Goal: Task Accomplishment & Management: Manage account settings

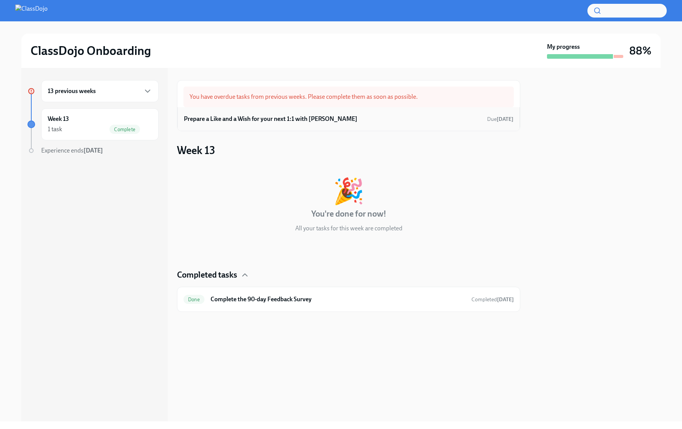
click at [276, 115] on h6 "Prepare a Like and a Wish for your next 1:1 with [PERSON_NAME]" at bounding box center [270, 119] width 173 height 8
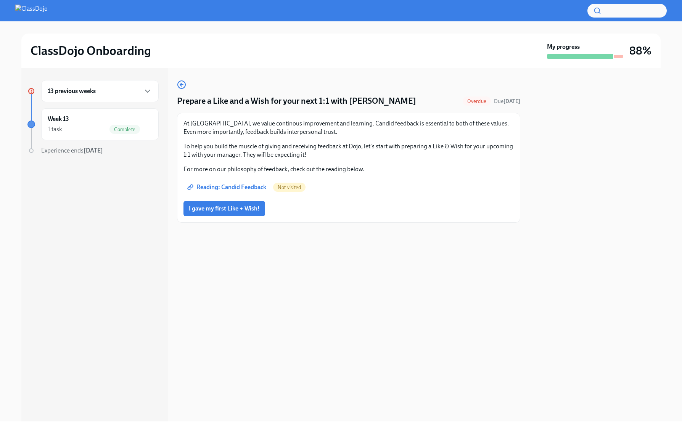
click at [237, 129] on p "At [GEOGRAPHIC_DATA], we value continous improvement and learning. Candid feedb…" at bounding box center [348, 127] width 330 height 17
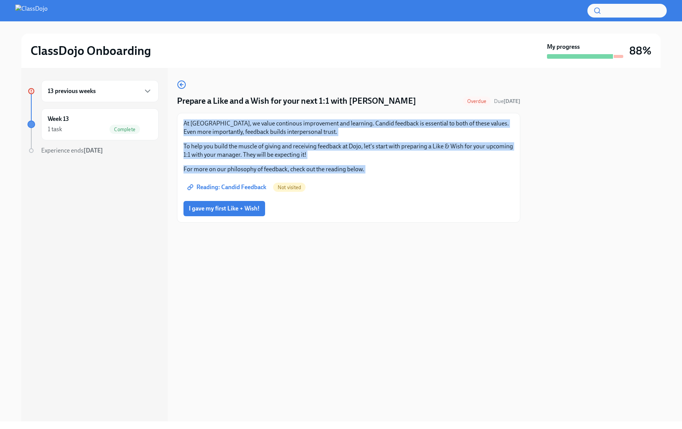
drag, startPoint x: 237, startPoint y: 129, endPoint x: 247, endPoint y: 166, distance: 38.5
click at [247, 166] on div "At Dojo, we value continous improvement and learning. Candid feedback is essent…" at bounding box center [348, 146] width 330 height 54
click at [247, 166] on p "For more on our philosophy of feedback, check out the reading below." at bounding box center [348, 169] width 330 height 8
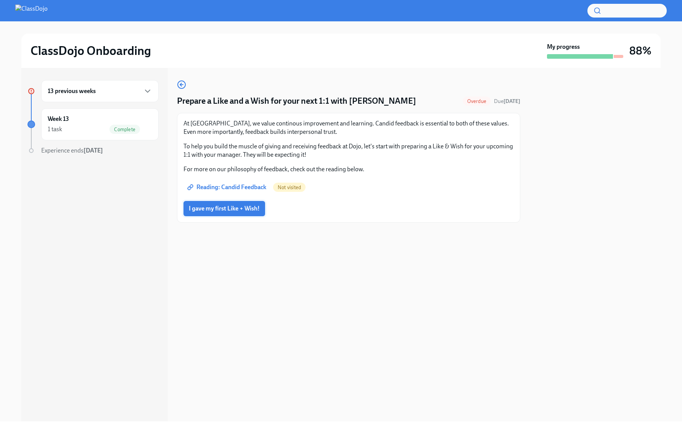
click at [225, 212] on span "I gave my first Like + Wish!" at bounding box center [224, 209] width 71 height 8
click at [473, 224] on div at bounding box center [348, 235] width 343 height 24
click at [98, 90] on div "13 previous weeks" at bounding box center [100, 91] width 104 height 9
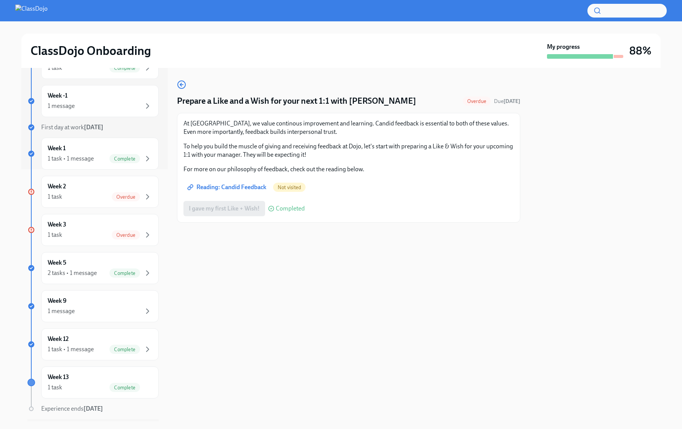
scroll to position [274, 0]
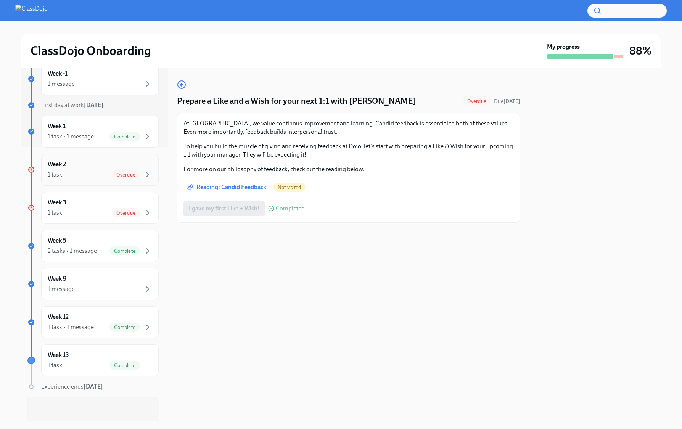
click at [132, 173] on span "Overdue" at bounding box center [126, 175] width 28 height 6
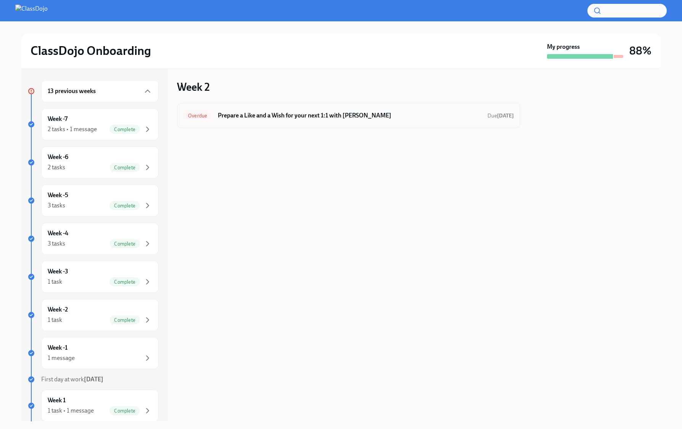
click at [353, 122] on div "Overdue Prepare a Like and a Wish for your next 1:1 with [PERSON_NAME] [DATE]" at bounding box center [348, 115] width 343 height 25
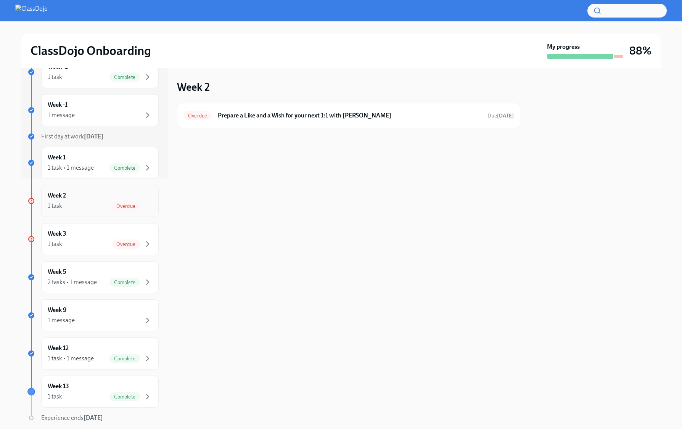
scroll to position [246, 0]
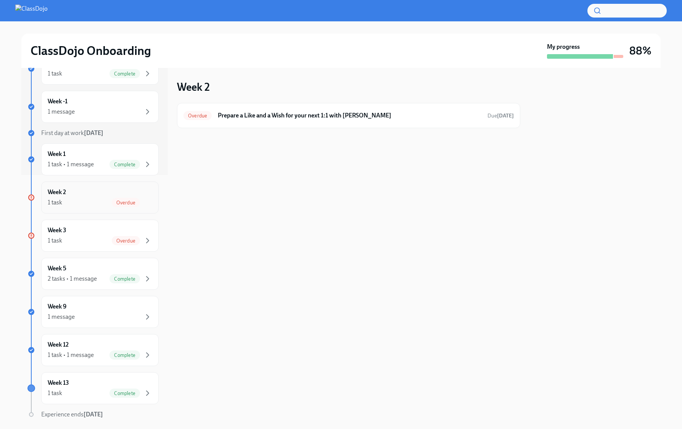
click at [107, 200] on div "1 task Overdue" at bounding box center [100, 202] width 104 height 9
click at [108, 199] on div "1 task Overdue" at bounding box center [100, 202] width 104 height 9
click at [112, 234] on div "Week 3 1 task Overdue" at bounding box center [100, 235] width 104 height 19
click at [108, 180] on div "13 previous weeks Week -7 2 tasks • 1 message Complete Week -6 2 tasks Complete…" at bounding box center [92, 141] width 131 height 615
click at [96, 195] on div "Week 2 1 task Overdue" at bounding box center [100, 197] width 104 height 19
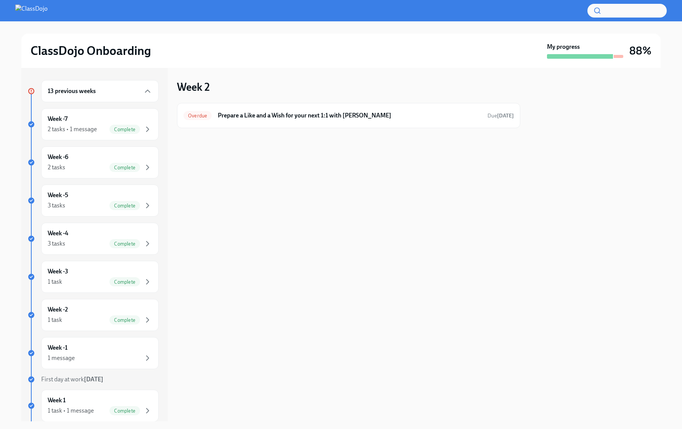
click at [95, 93] on h6 "13 previous weeks" at bounding box center [72, 91] width 48 height 8
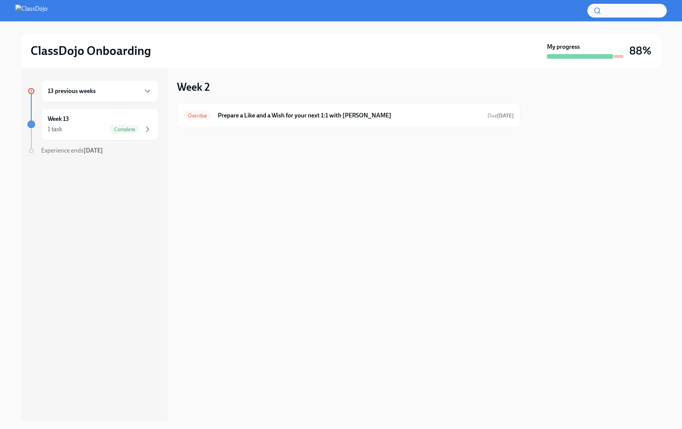
click at [95, 93] on h6 "13 previous weeks" at bounding box center [72, 91] width 48 height 8
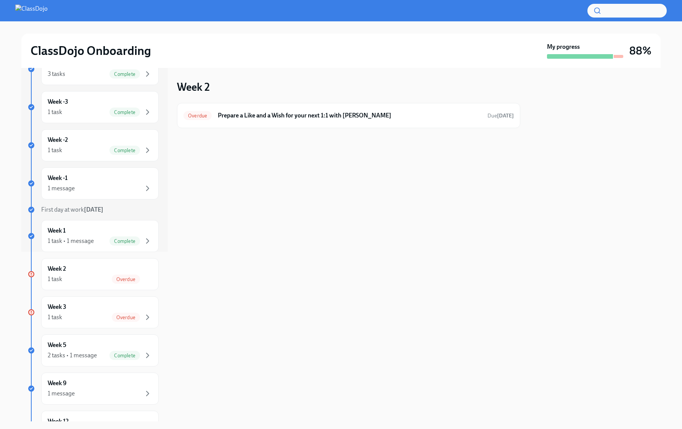
scroll to position [170, 0]
click at [98, 263] on div "Week 2 1 task Overdue" at bounding box center [99, 273] width 117 height 32
click at [136, 276] on span "Overdue" at bounding box center [126, 279] width 28 height 6
click at [277, 109] on div "Overdue Prepare a Like and a Wish for your next 1:1 with [PERSON_NAME] [DATE]" at bounding box center [348, 115] width 330 height 12
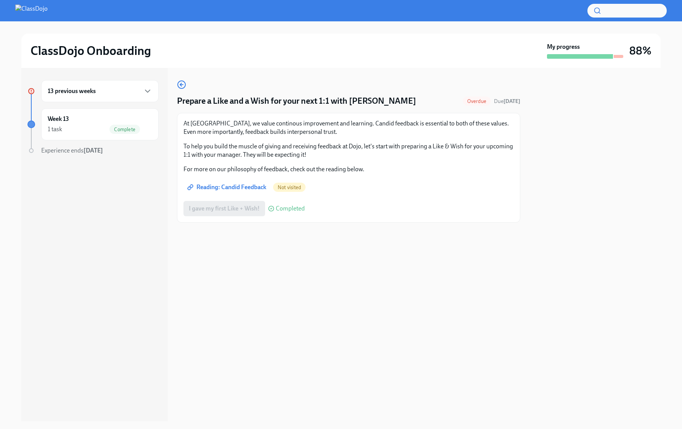
click at [229, 208] on div "I gave my first Like + Wish! Completed" at bounding box center [243, 208] width 121 height 15
click at [77, 87] on div "13 previous weeks" at bounding box center [100, 91] width 104 height 9
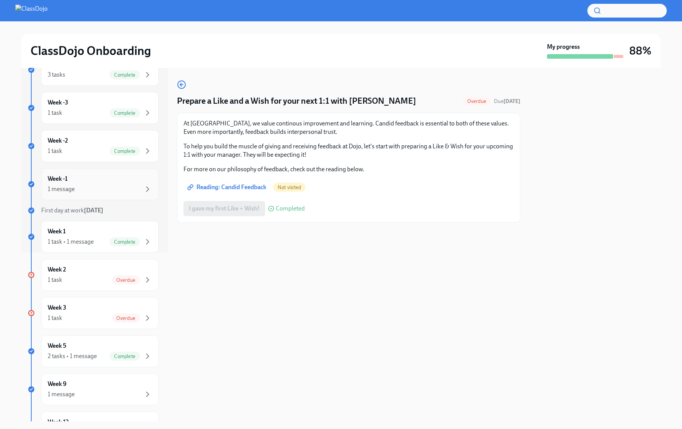
scroll to position [274, 0]
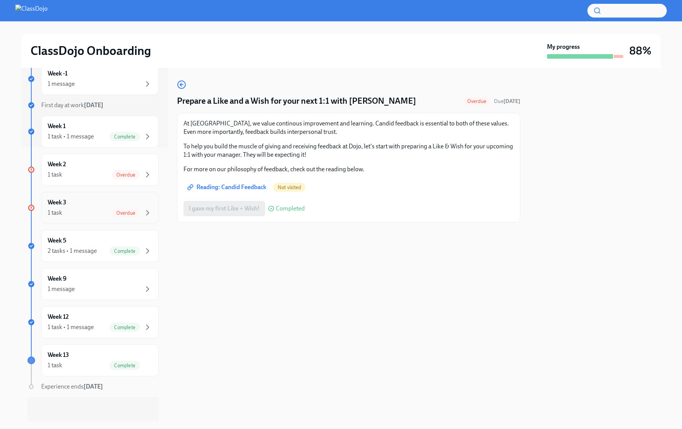
click at [108, 201] on div "Week 3 1 task Overdue" at bounding box center [100, 207] width 104 height 19
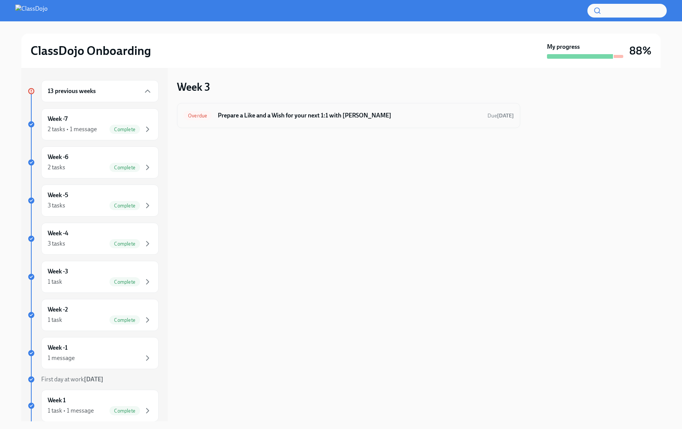
click at [255, 113] on h6 "Prepare a Like and a Wish for your next 1:1 with [PERSON_NAME]" at bounding box center [349, 115] width 263 height 8
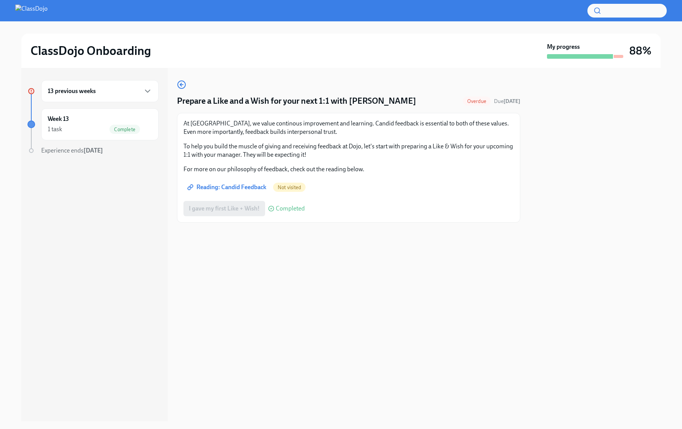
click at [229, 212] on div "I gave my first Like + Wish! Completed" at bounding box center [243, 208] width 121 height 15
click at [123, 95] on div "13 previous weeks" at bounding box center [99, 91] width 117 height 22
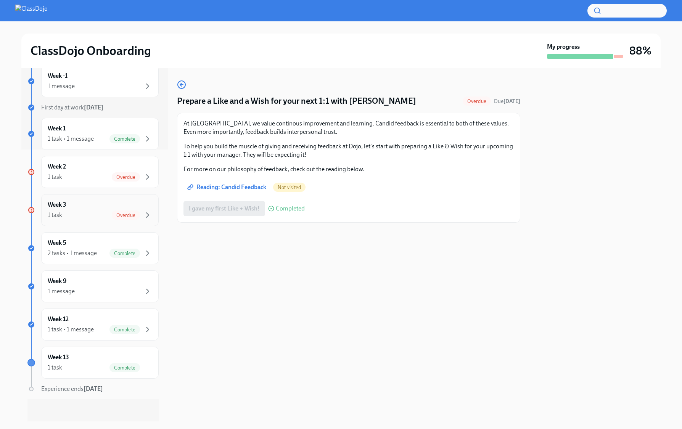
scroll to position [274, 0]
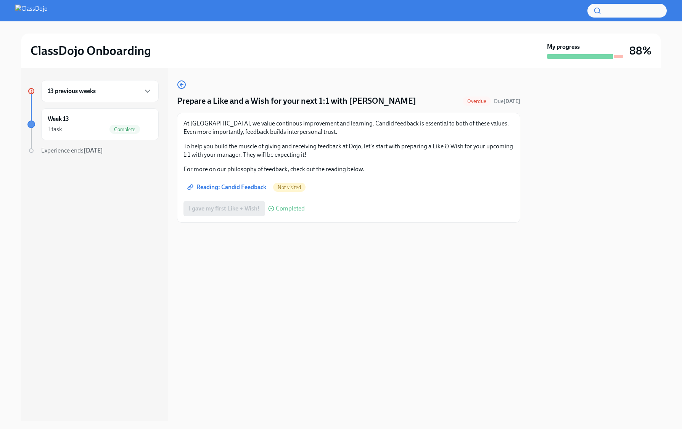
click at [120, 95] on div "13 previous weeks" at bounding box center [100, 91] width 104 height 9
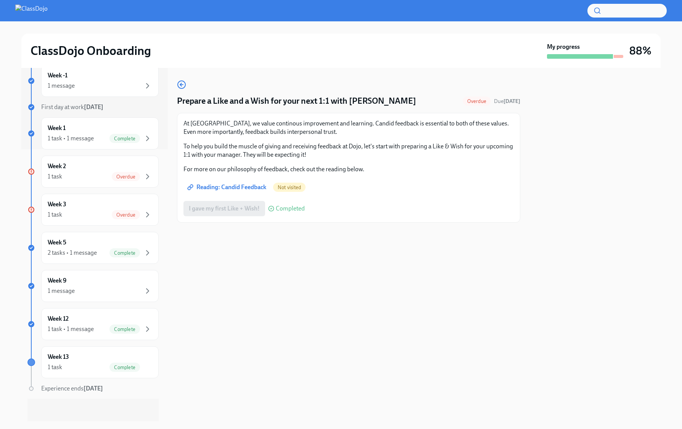
scroll to position [274, 0]
click at [247, 385] on div "Prepare a Like and a Wish for your next 1:1 with [PERSON_NAME] Overdue Due [DAT…" at bounding box center [348, 244] width 343 height 353
click at [615, 53] on div "My progress" at bounding box center [585, 51] width 76 height 16
click at [633, 54] on h3 "88%" at bounding box center [640, 51] width 22 height 14
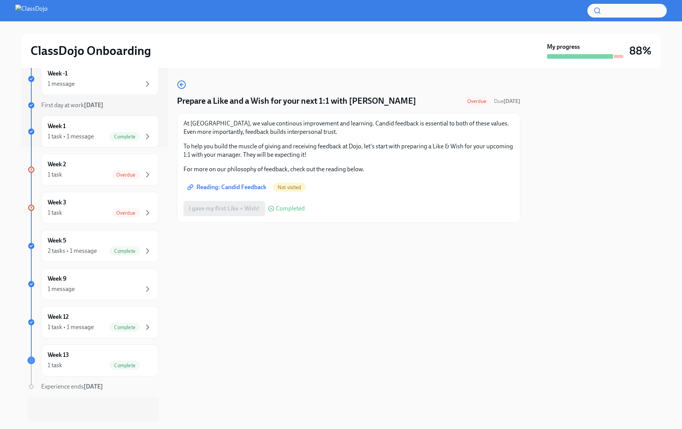
click at [67, 386] on span "Experience ends [DATE]" at bounding box center [72, 386] width 62 height 7
click at [141, 283] on div "Week 9 1 message" at bounding box center [100, 284] width 104 height 19
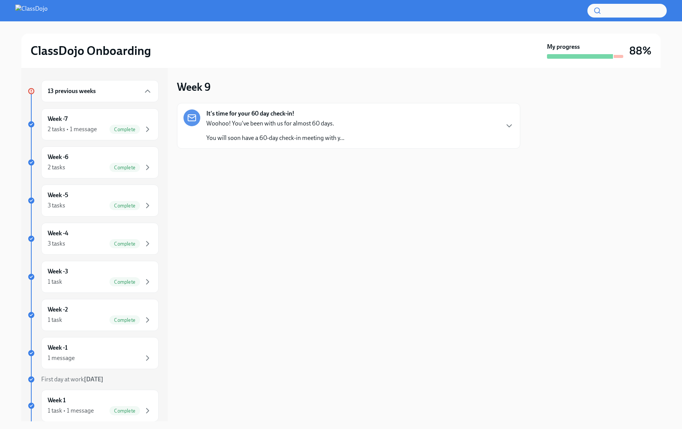
click at [303, 109] on div "It's time for your 60 day check-in! Woohoo! You've been with us for almost 60 d…" at bounding box center [275, 125] width 138 height 33
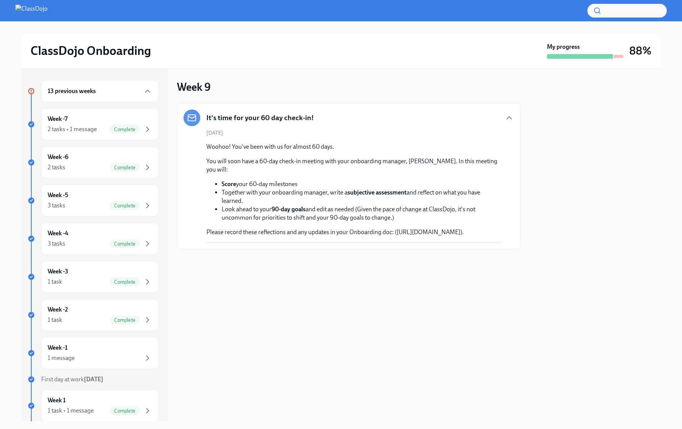
click at [133, 99] on div "13 previous weeks" at bounding box center [99, 91] width 117 height 22
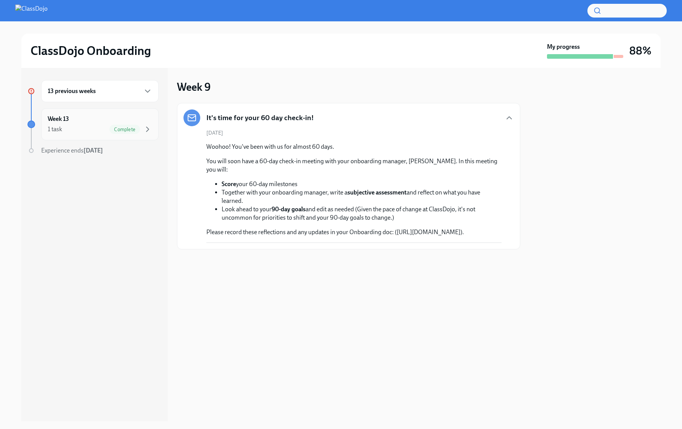
click at [109, 123] on div "Week 13 1 task Complete" at bounding box center [100, 124] width 104 height 19
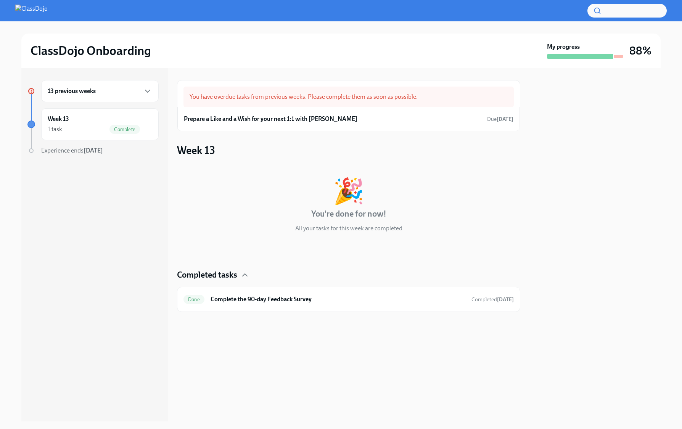
click at [135, 92] on div "13 previous weeks" at bounding box center [100, 91] width 104 height 9
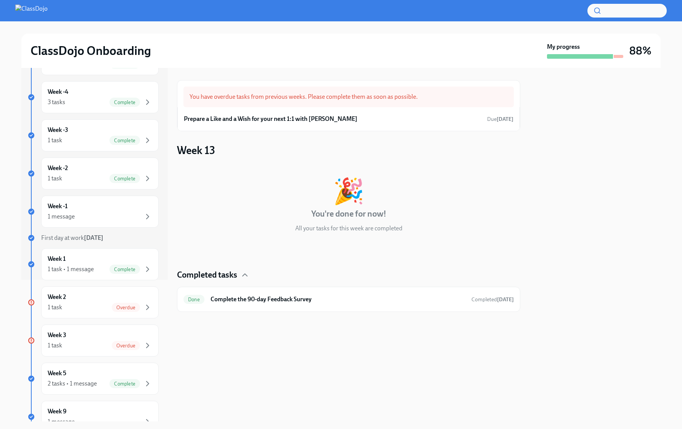
scroll to position [274, 0]
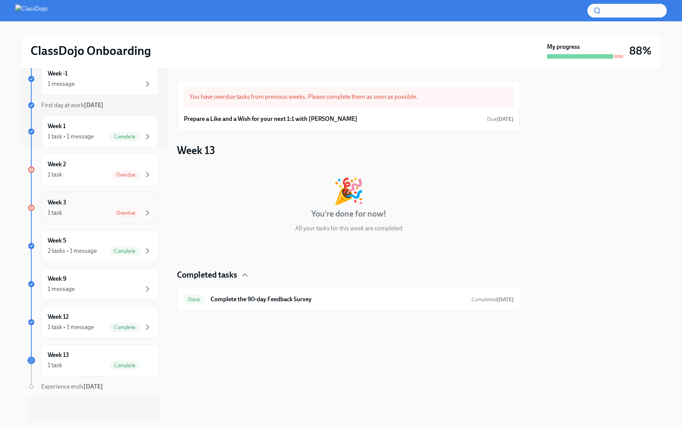
click at [65, 198] on h6 "Week 3" at bounding box center [57, 202] width 19 height 8
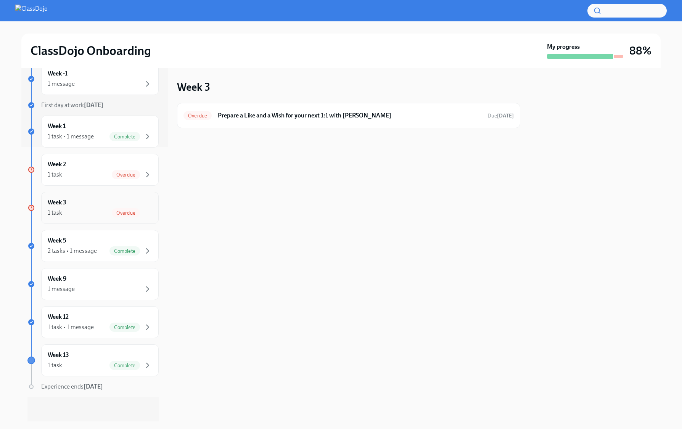
click at [127, 210] on span "Overdue" at bounding box center [126, 213] width 28 height 6
click at [191, 109] on div "Overdue Prepare a Like and a Wish for your next 1:1 with [PERSON_NAME] [DATE]" at bounding box center [348, 115] width 330 height 12
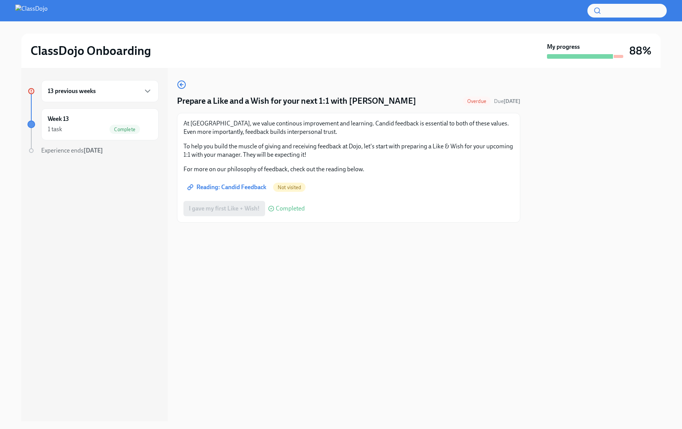
click at [232, 188] on span "Reading: Candid Feedback" at bounding box center [227, 187] width 77 height 8
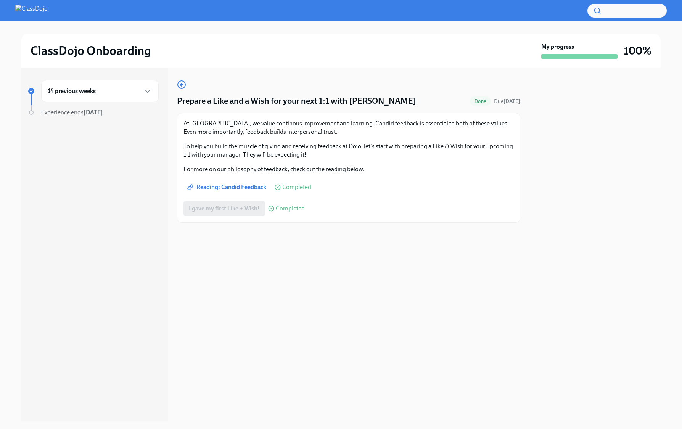
click at [108, 93] on div "14 previous weeks" at bounding box center [100, 91] width 104 height 9
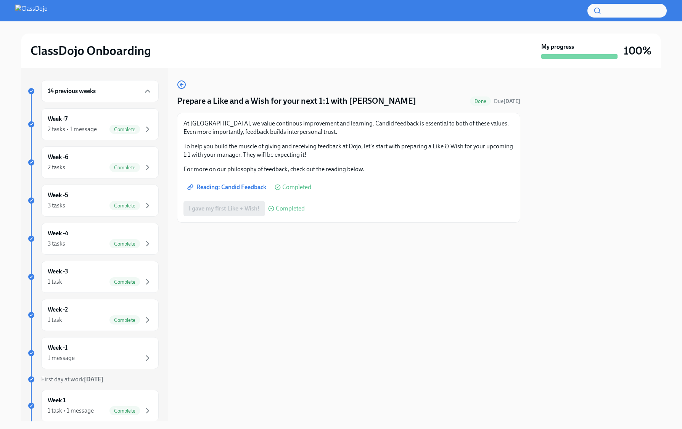
click at [364, 294] on div "Prepare a Like and a Wish for your next 1:1 with [PERSON_NAME] Done Due [DATE] …" at bounding box center [348, 244] width 343 height 353
click at [185, 79] on div "Prepare a Like and a Wish for your next 1:1 with [PERSON_NAME] Done Due [DATE] …" at bounding box center [348, 244] width 343 height 353
click at [183, 82] on icon "button" at bounding box center [181, 84] width 9 height 9
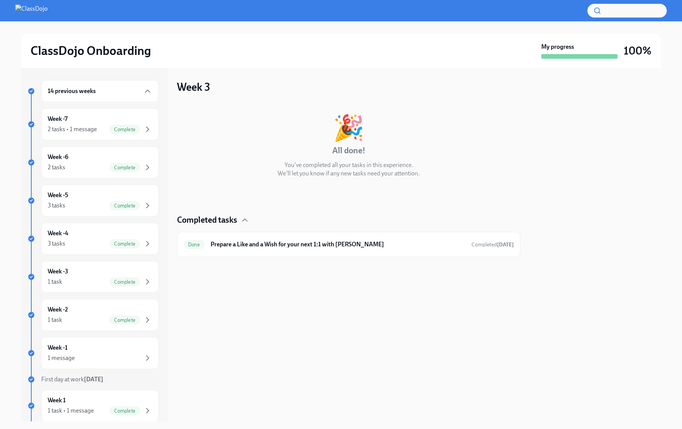
click at [127, 90] on div "14 previous weeks" at bounding box center [100, 91] width 104 height 9
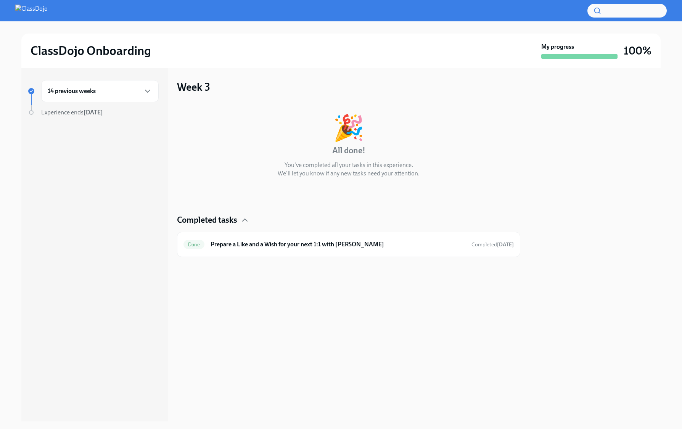
click at [124, 87] on div "14 previous weeks" at bounding box center [100, 91] width 104 height 9
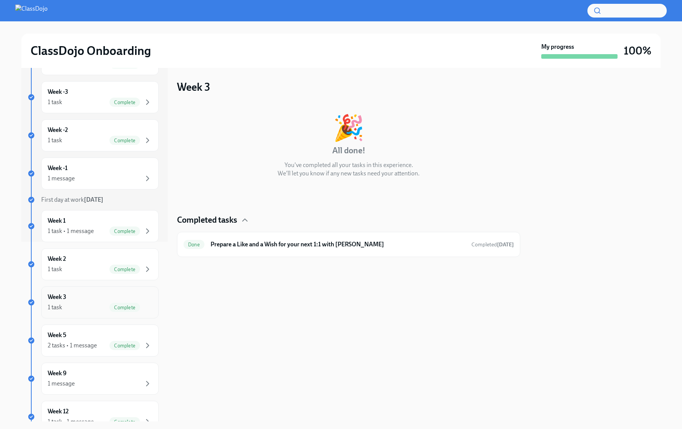
scroll to position [274, 0]
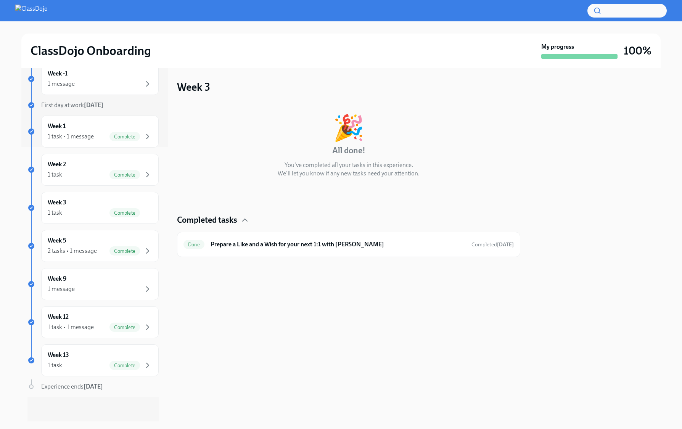
click at [347, 334] on div "Week 3 🎉 All done! You've completed all your tasks in this experience. We'll le…" at bounding box center [348, 244] width 343 height 353
